Goal: Task Accomplishment & Management: Complete application form

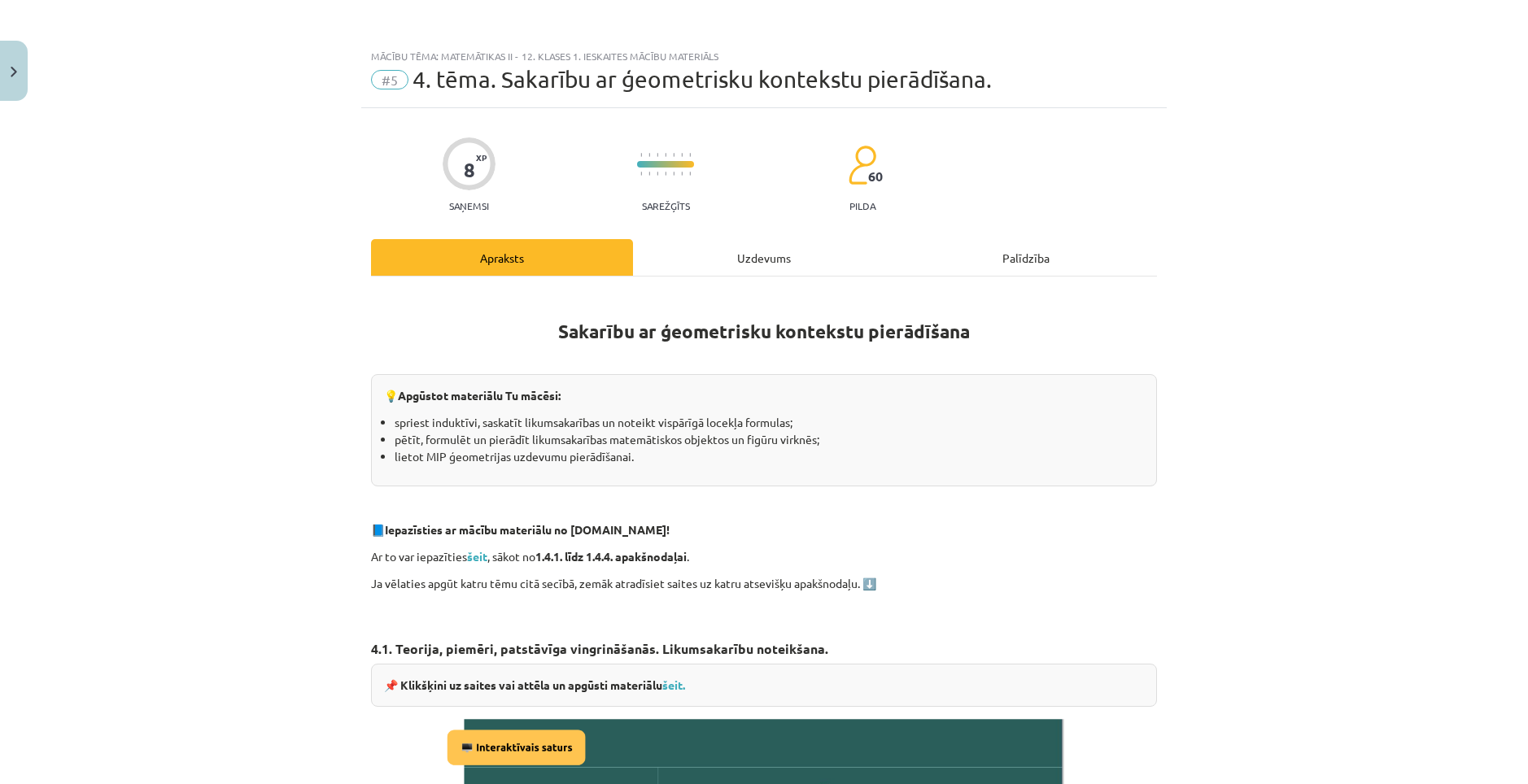
scroll to position [569, 0]
click at [737, 241] on div "Uzdevums" at bounding box center [764, 257] width 262 height 37
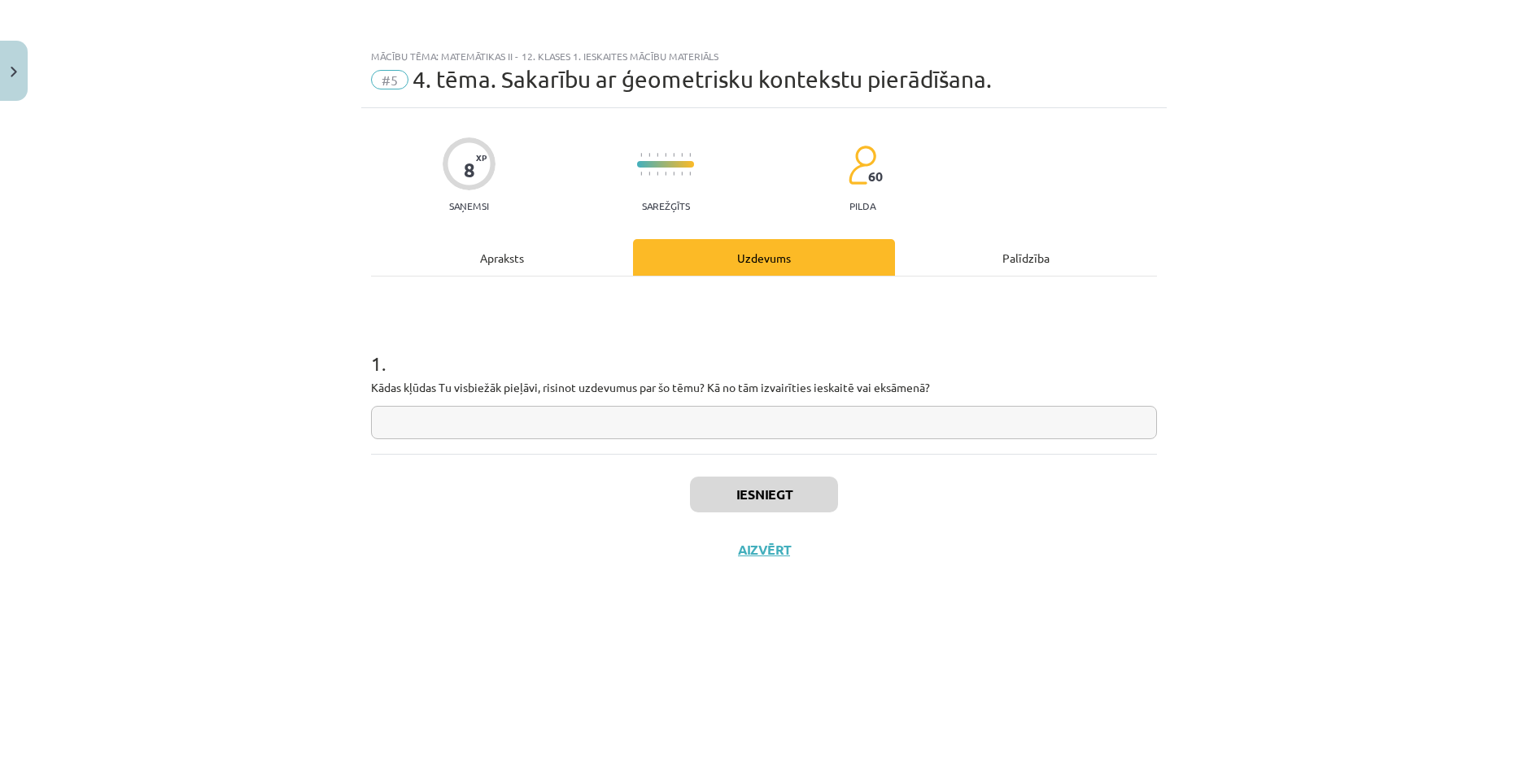
click at [608, 426] on input "text" at bounding box center [764, 422] width 786 height 33
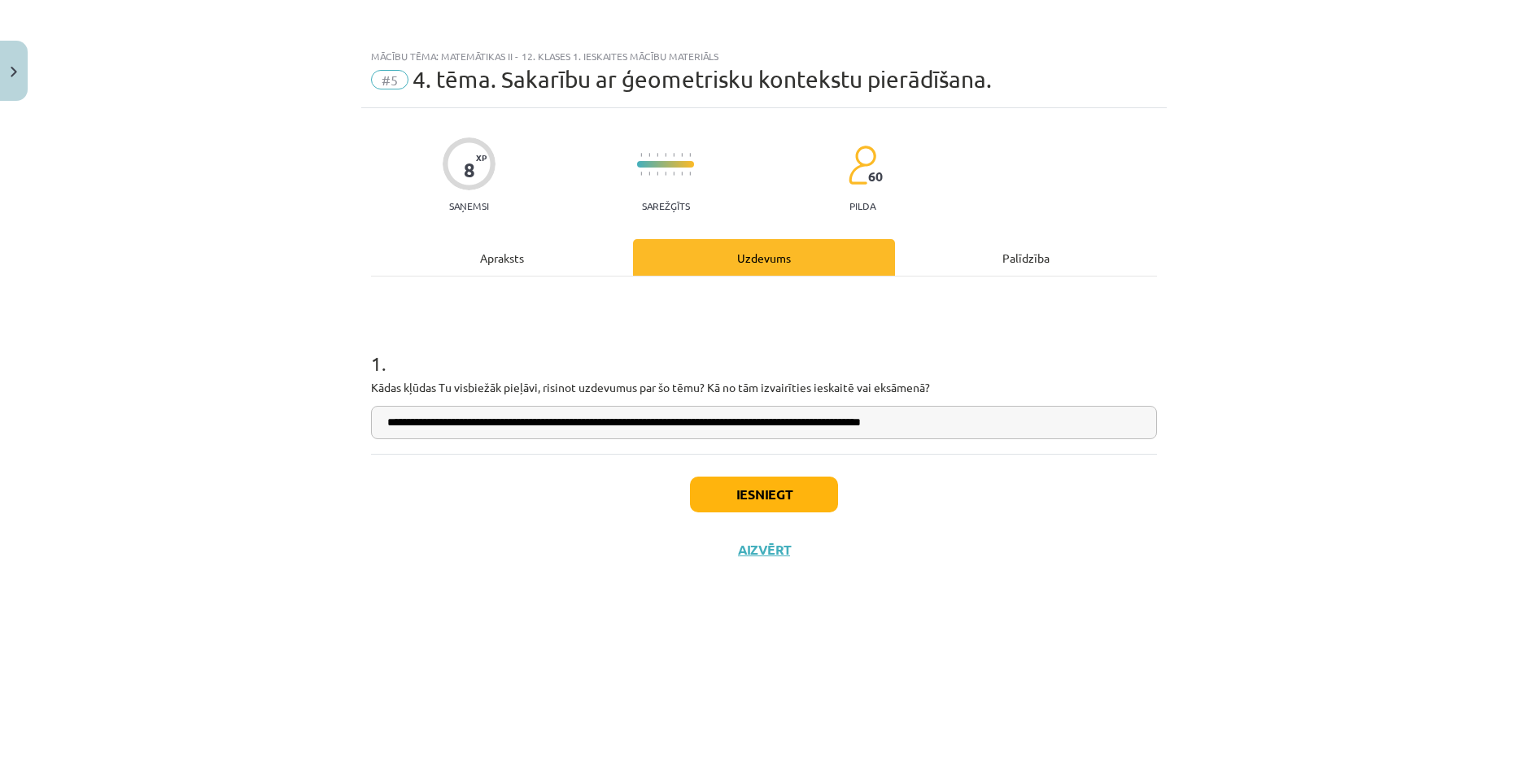
click at [948, 426] on input "**********" at bounding box center [764, 422] width 786 height 33
click at [975, 435] on input "**********" at bounding box center [764, 422] width 786 height 33
type input "**********"
click at [784, 493] on button "Iesniegt" at bounding box center [764, 494] width 148 height 36
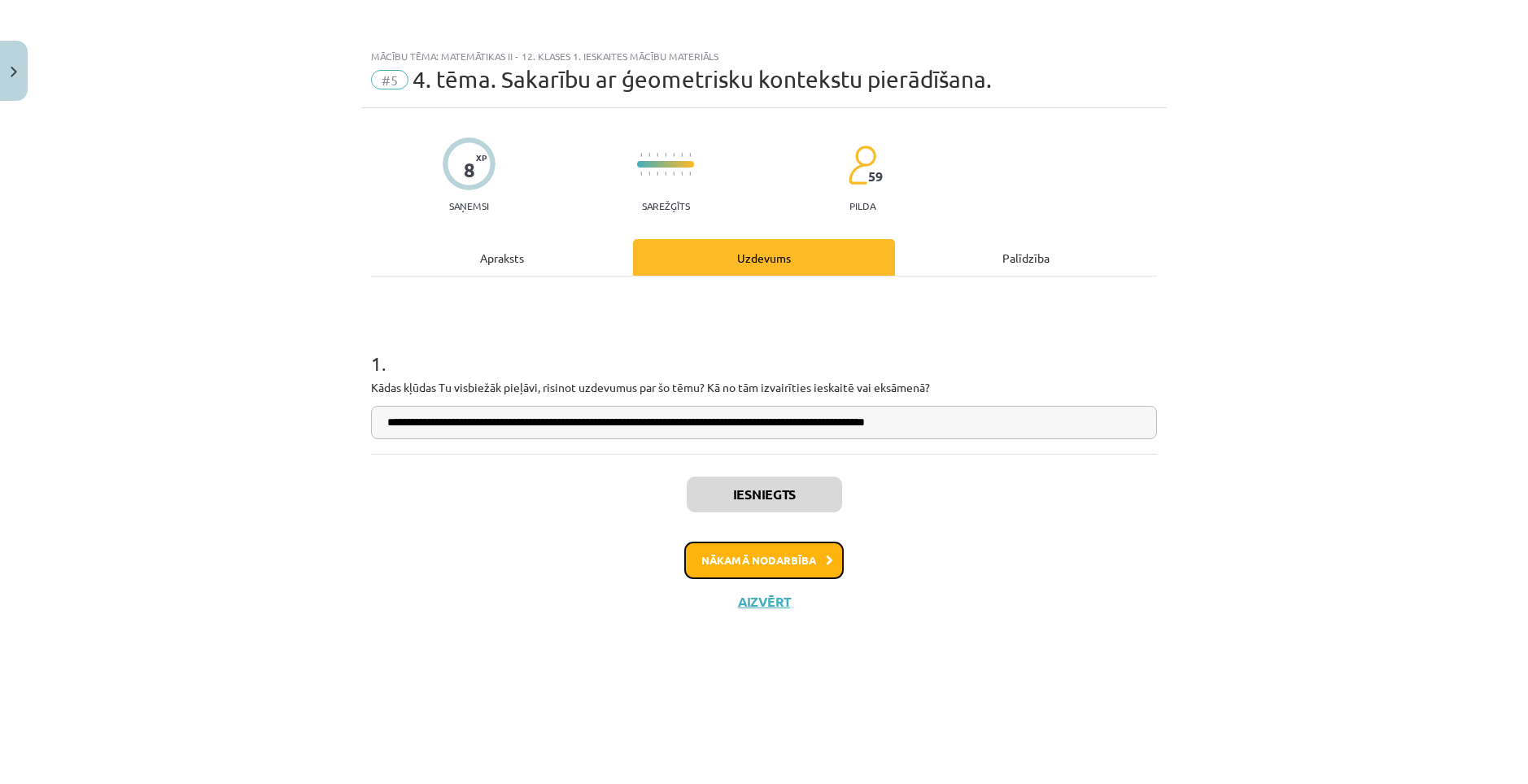
click at [769, 559] on button "Nākamā nodarbība" at bounding box center [764, 560] width 159 height 37
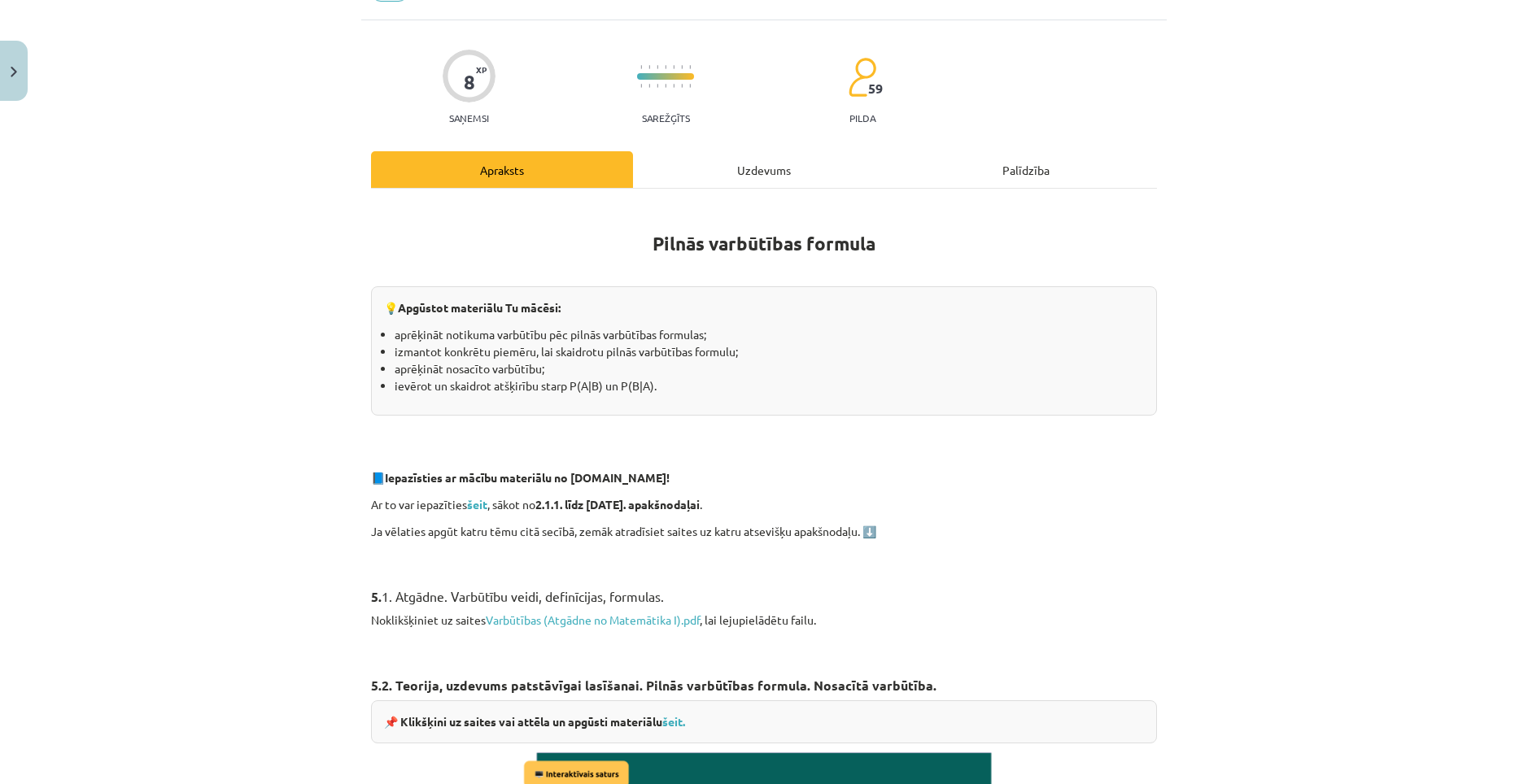
scroll to position [82, 0]
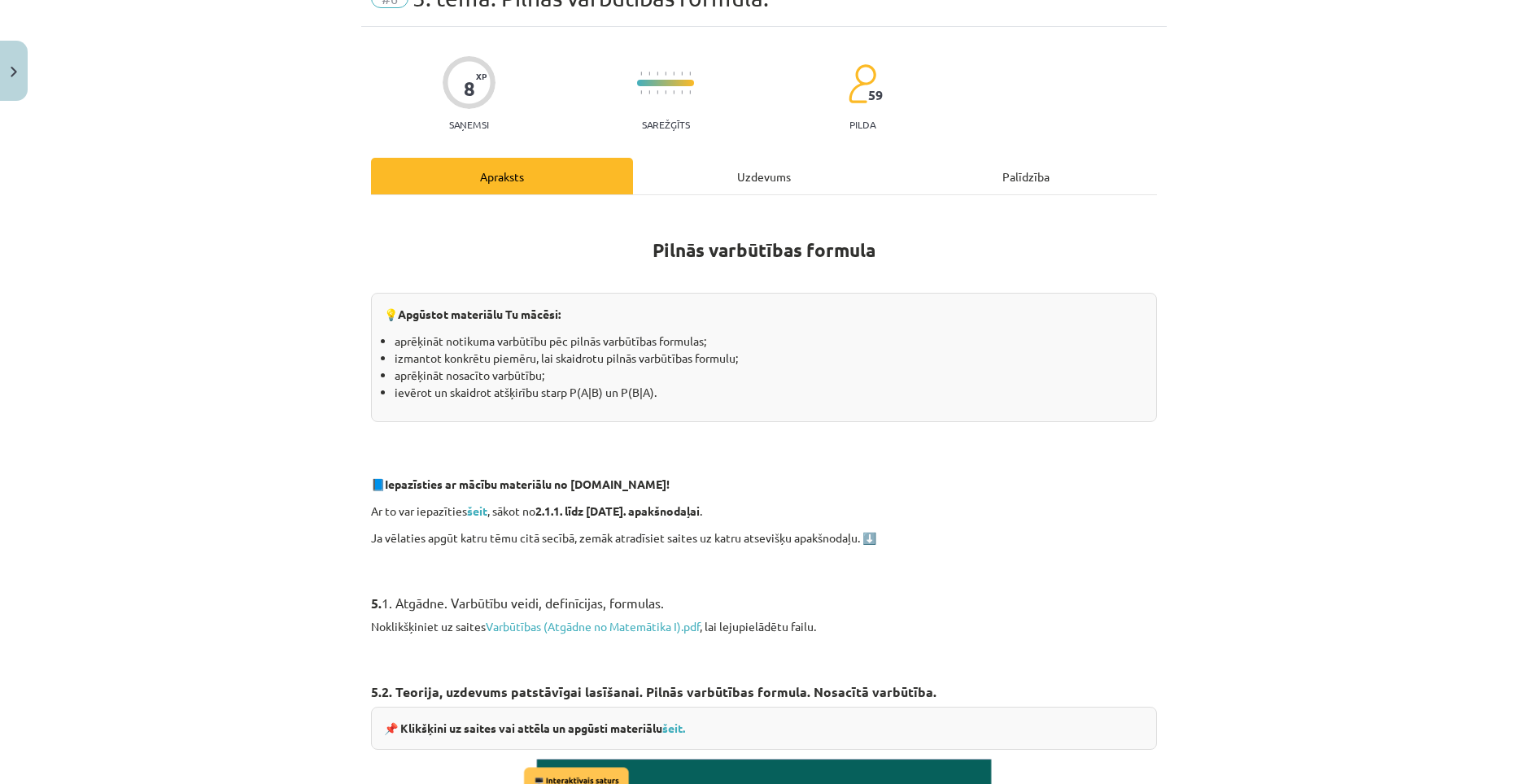
click at [732, 188] on div "Uzdevums" at bounding box center [764, 176] width 262 height 37
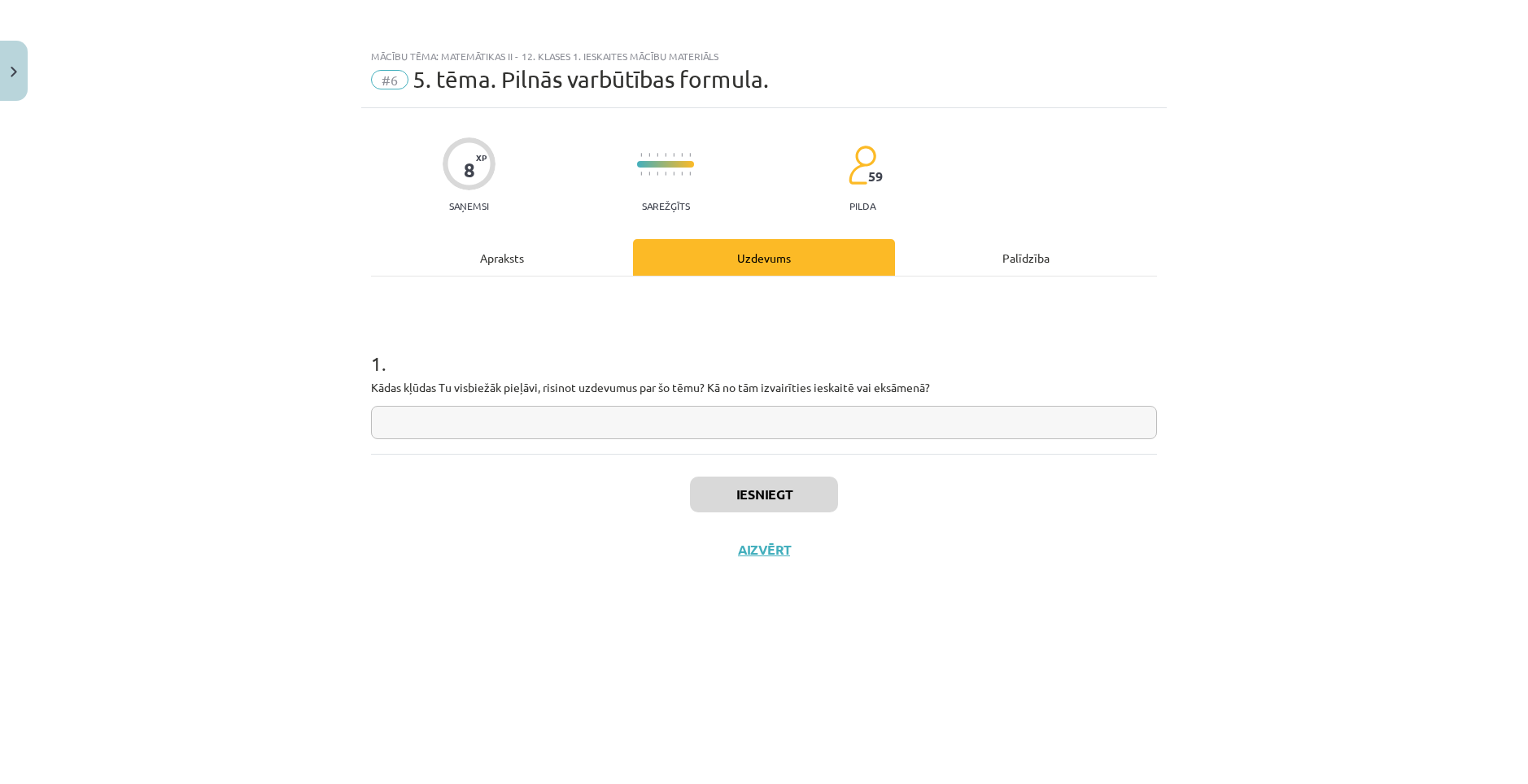
scroll to position [0, 0]
drag, startPoint x: 510, startPoint y: 253, endPoint x: 520, endPoint y: 253, distance: 10.0
click at [516, 253] on div "Apraksts" at bounding box center [502, 257] width 262 height 37
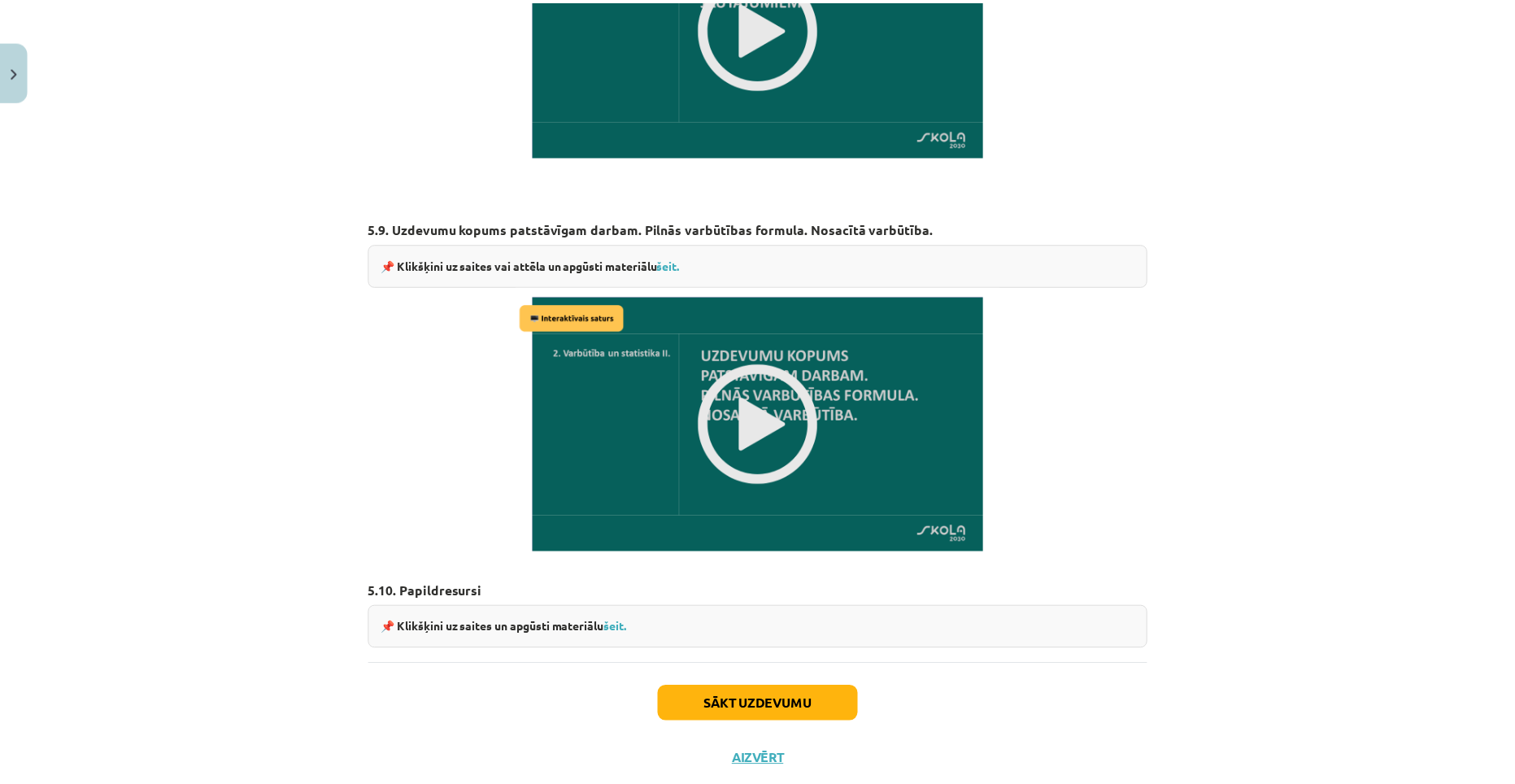
scroll to position [2177, 0]
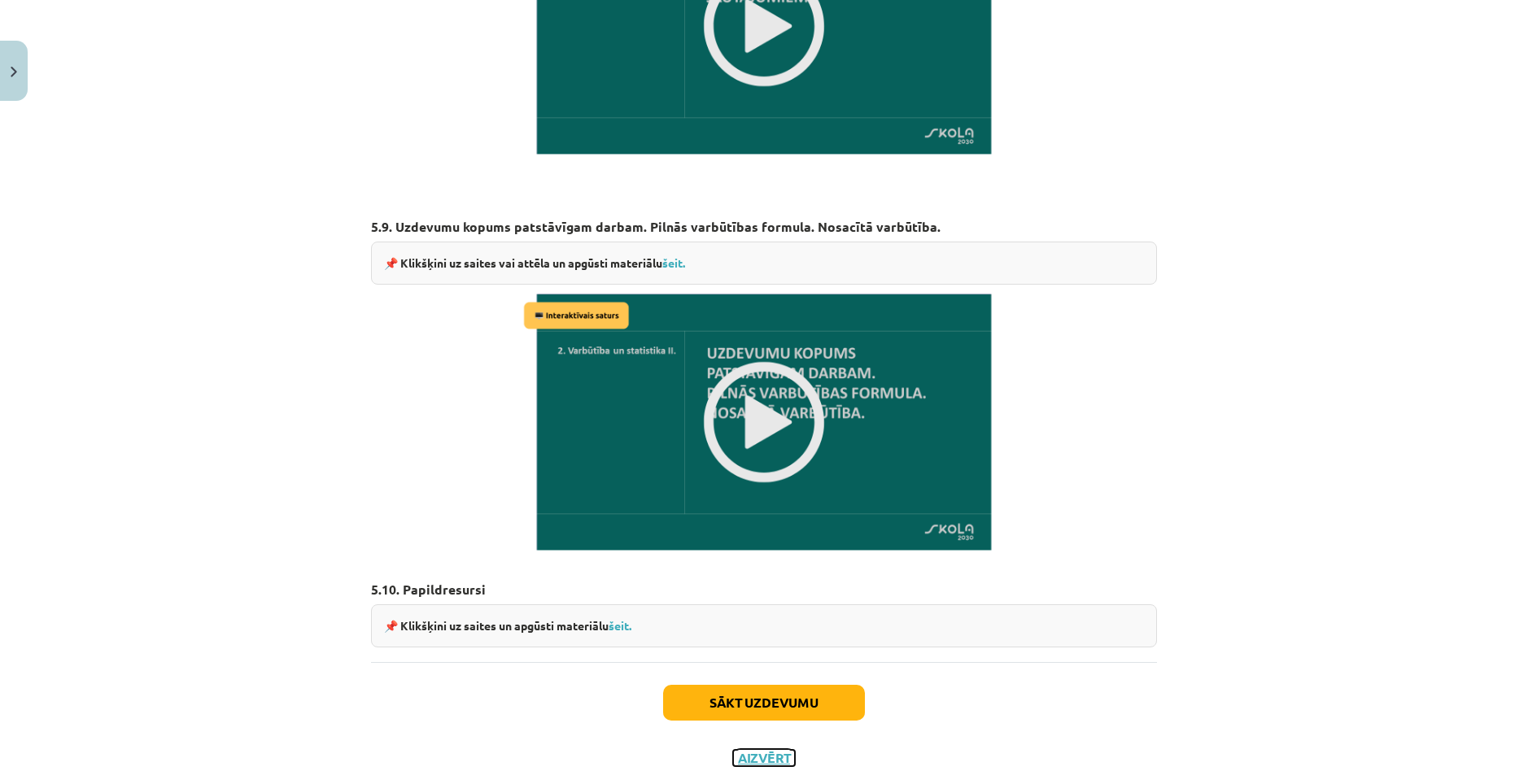
click at [752, 750] on button "Aizvērt" at bounding box center [764, 758] width 62 height 17
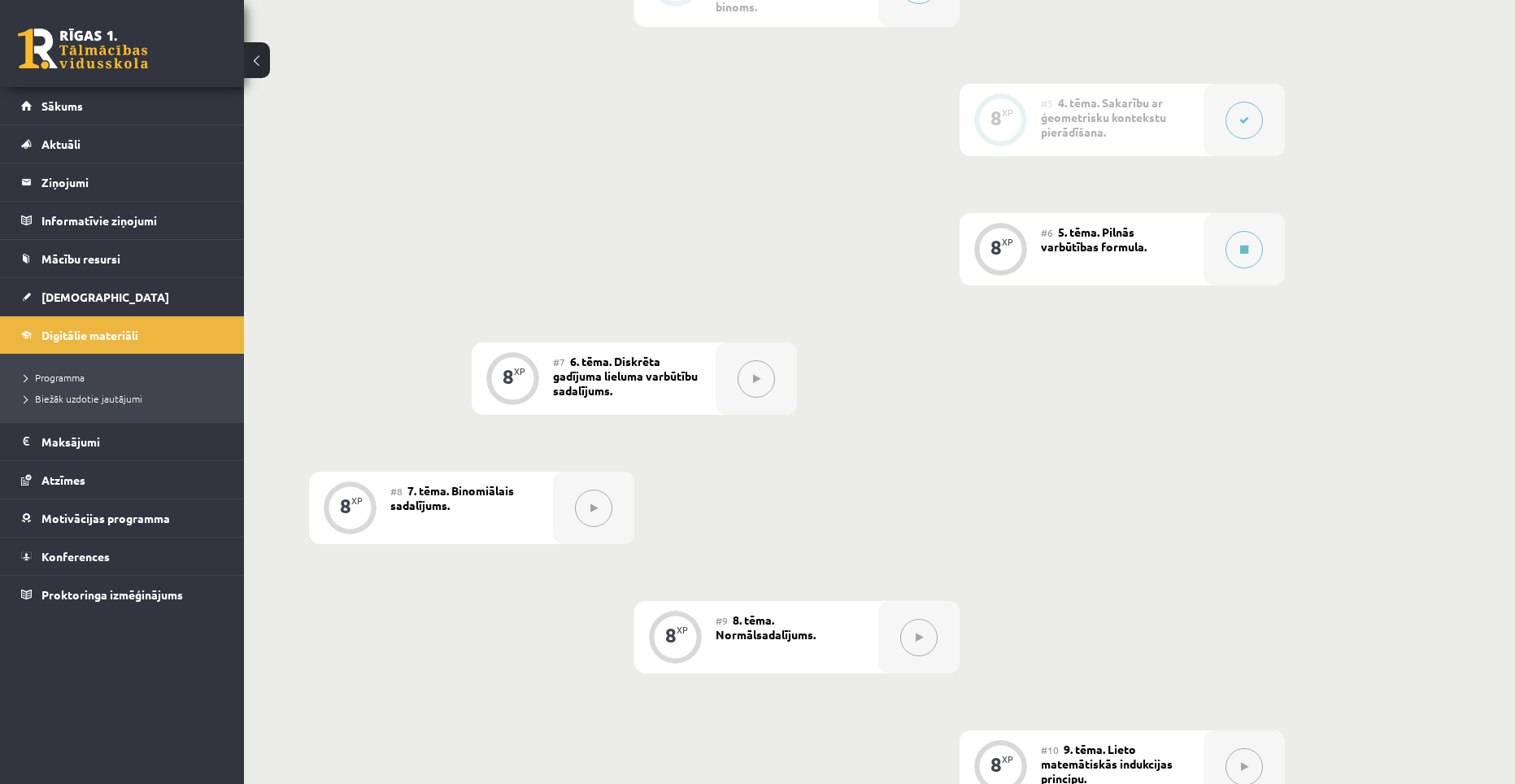
scroll to position [814, 0]
